Goal: Use online tool/utility: Utilize a website feature to perform a specific function

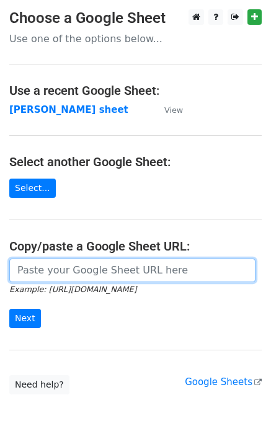
click at [34, 274] on input "url" at bounding box center [132, 271] width 246 height 24
paste input "https://docs.google.com/spreadsheets/d/1OGhWVXSkGfXFzb3OTpGlgWHvxbN6efCHXZEUHxH…"
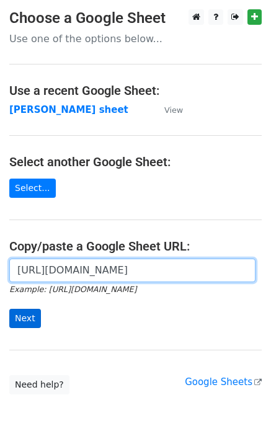
type input "https://docs.google.com/spreadsheets/d/1OGhWVXSkGfXFzb3OTpGlgWHvxbN6efCHXZEUHxH…"
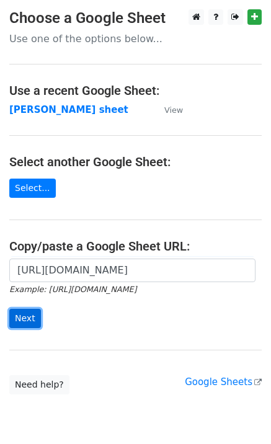
scroll to position [0, 0]
click at [22, 310] on input "Next" at bounding box center [25, 318] width 32 height 19
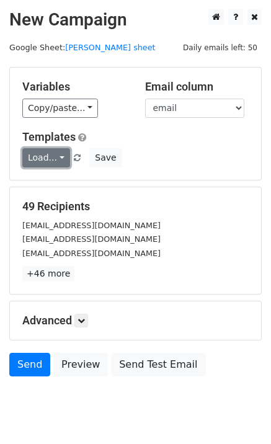
click at [56, 167] on link "Load..." at bounding box center [46, 157] width 48 height 19
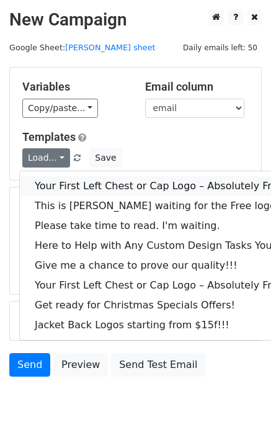
click at [70, 189] on link "Your First Left Chest or Cap Logo – Absolutely Free" at bounding box center [168, 186] width 296 height 20
